Goal: Task Accomplishment & Management: Manage account settings

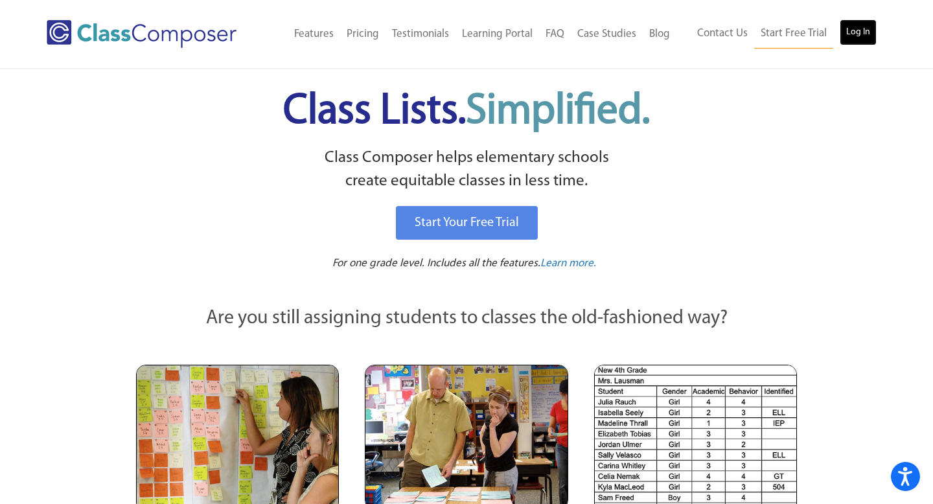
click at [864, 30] on link "Log In" at bounding box center [858, 32] width 37 height 26
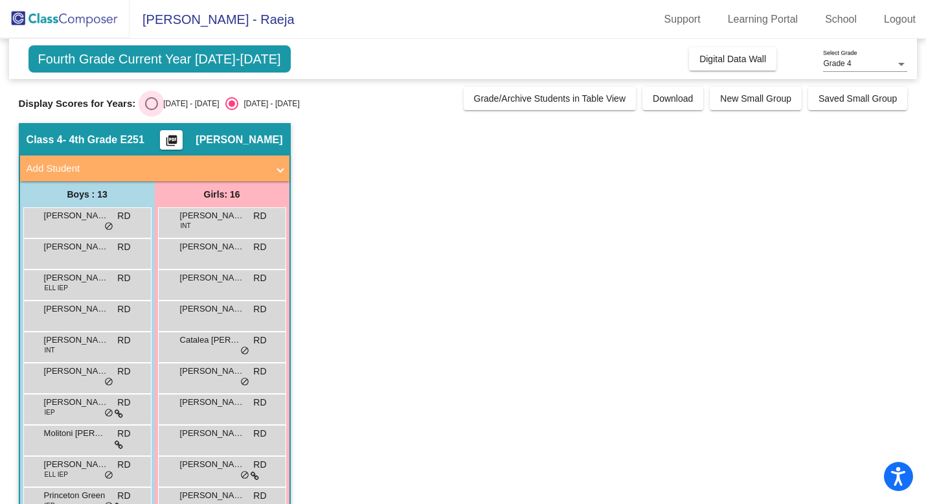
click at [149, 101] on div "Select an option" at bounding box center [151, 103] width 13 height 13
click at [151, 110] on input "2024 - 2025" at bounding box center [151, 110] width 1 height 1
radio input "true"
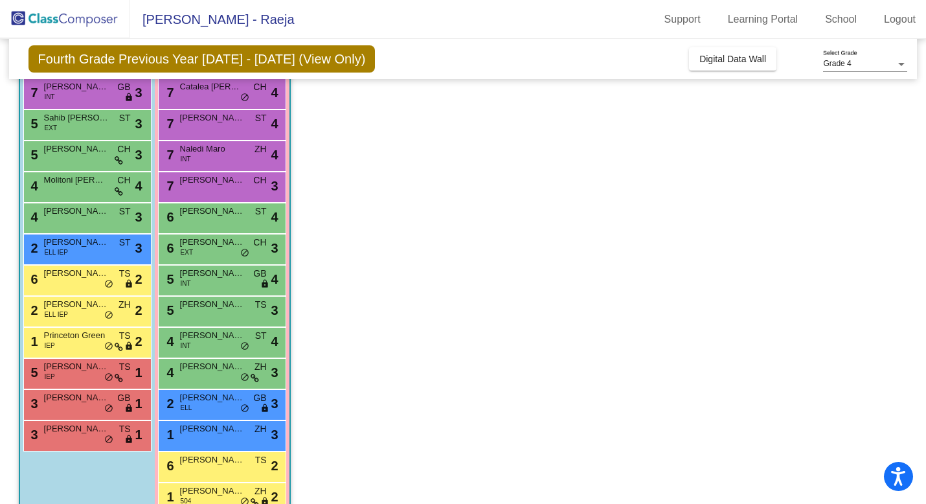
scroll to position [222, 0]
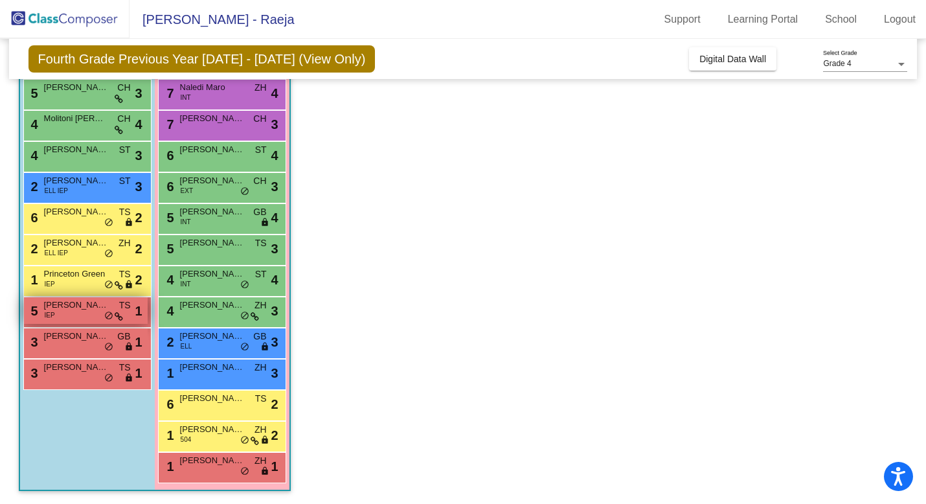
click at [60, 316] on div "5 Markest Holmes IEP TS lock do_not_disturb_alt 1" at bounding box center [86, 310] width 124 height 27
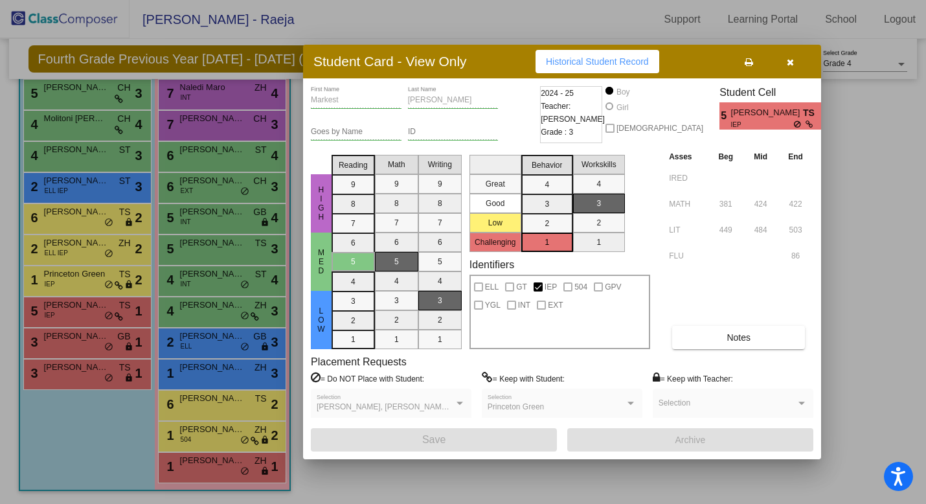
click at [790, 65] on icon "button" at bounding box center [790, 62] width 7 height 9
